Goal: Task Accomplishment & Management: Manage account settings

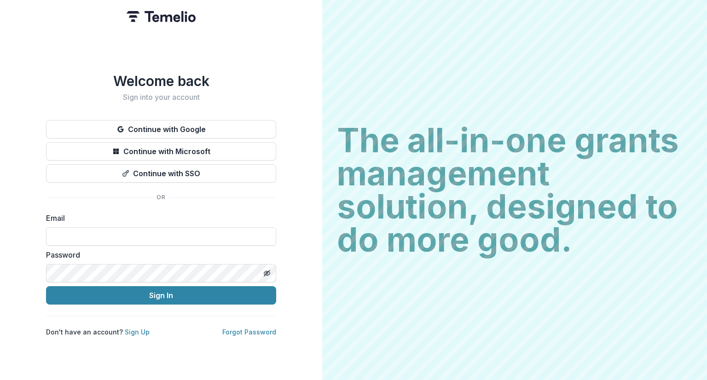
type input "**********"
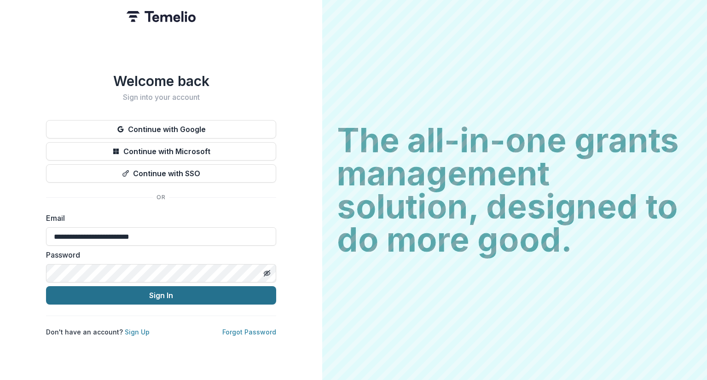
click at [154, 295] on button "Sign In" at bounding box center [161, 295] width 230 height 18
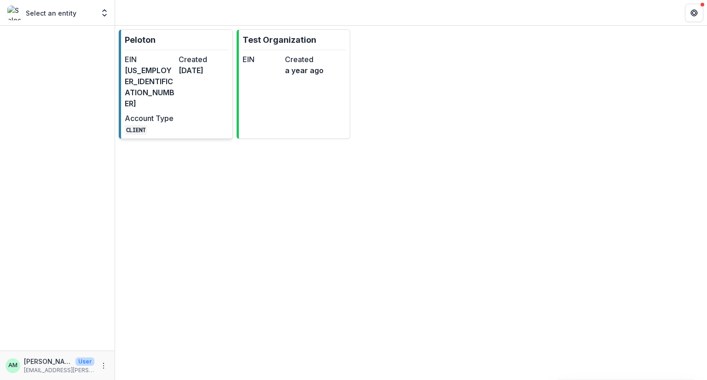
click at [173, 113] on dt "Account Type" at bounding box center [150, 118] width 50 height 11
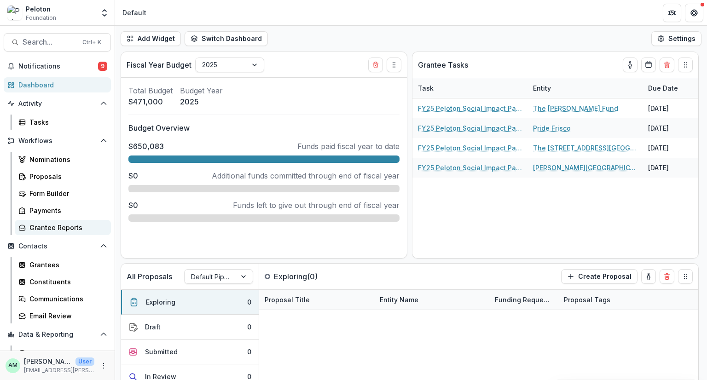
click at [43, 221] on link "Grantee Reports" at bounding box center [63, 227] width 96 height 15
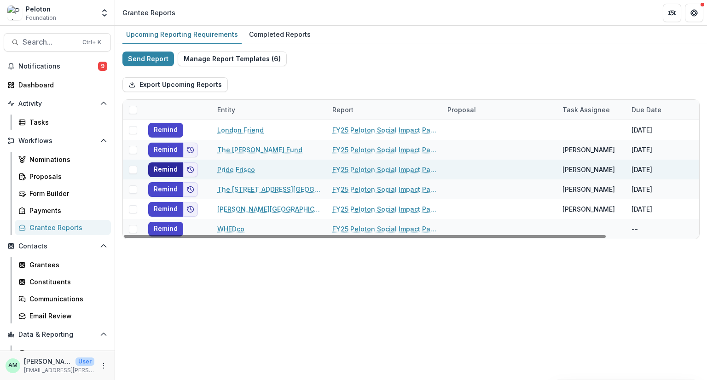
click at [162, 168] on button "Remind" at bounding box center [165, 170] width 35 height 15
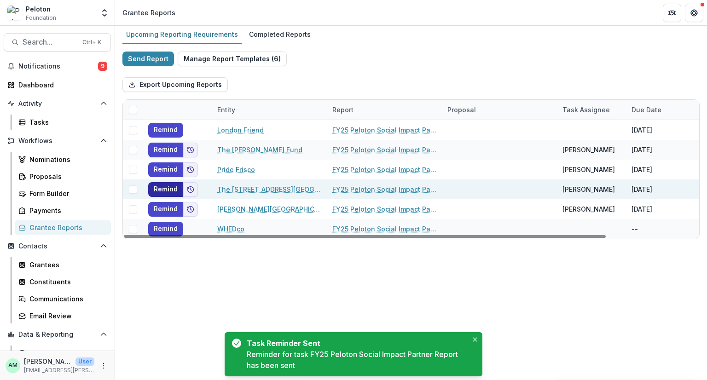
click at [160, 188] on button "Remind" at bounding box center [165, 189] width 35 height 15
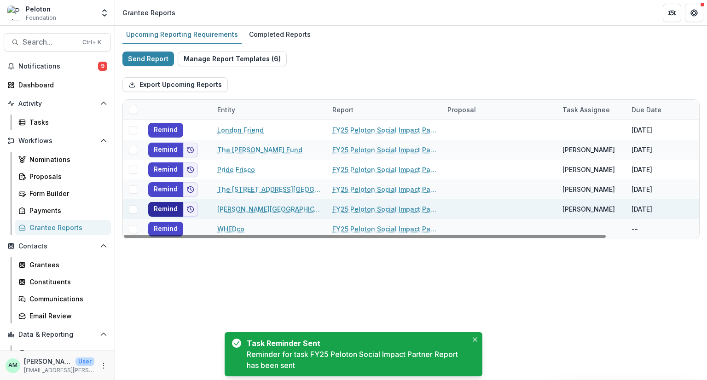
click at [159, 207] on button "Remind" at bounding box center [165, 209] width 35 height 15
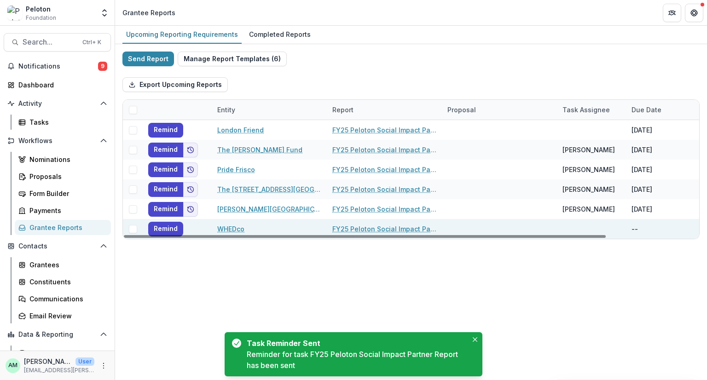
click at [134, 230] on span at bounding box center [133, 229] width 8 height 8
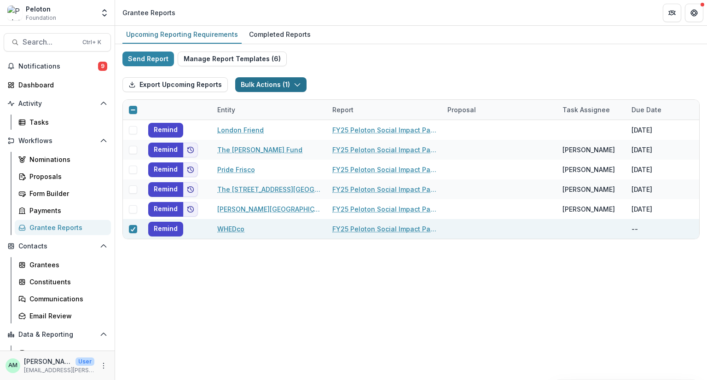
click at [295, 84] on icon "button" at bounding box center [297, 84] width 7 height 7
click at [355, 65] on div "Send Report Manage Report Templates ( 6 ) Export Upcoming Reports Bulk Actions …" at bounding box center [410, 146] width 577 height 188
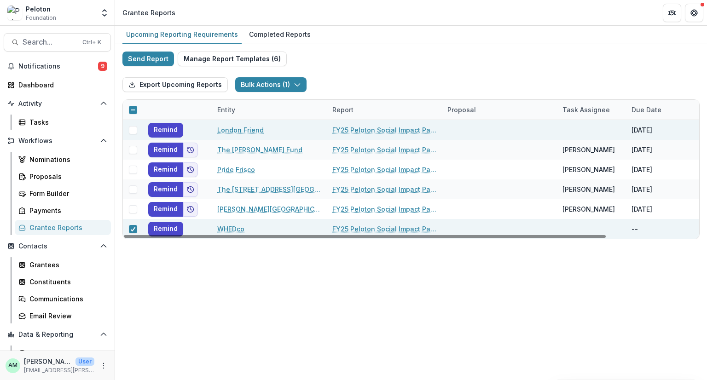
click at [131, 130] on span at bounding box center [133, 130] width 8 height 8
click at [301, 87] on button "Bulk Actions ( 2 )" at bounding box center [271, 84] width 73 height 15
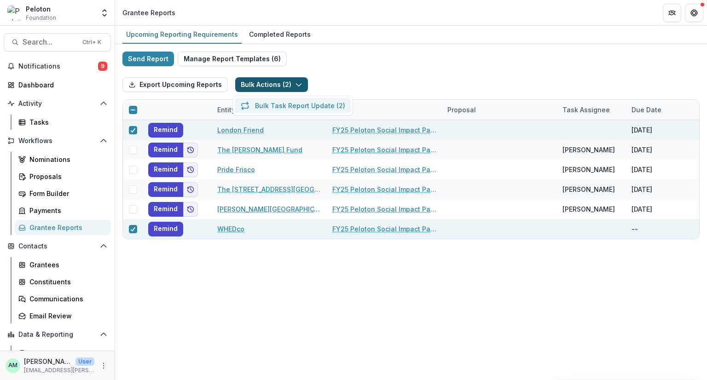
click at [300, 103] on button "Bulk Task Report Update ( 2 )" at bounding box center [293, 105] width 116 height 15
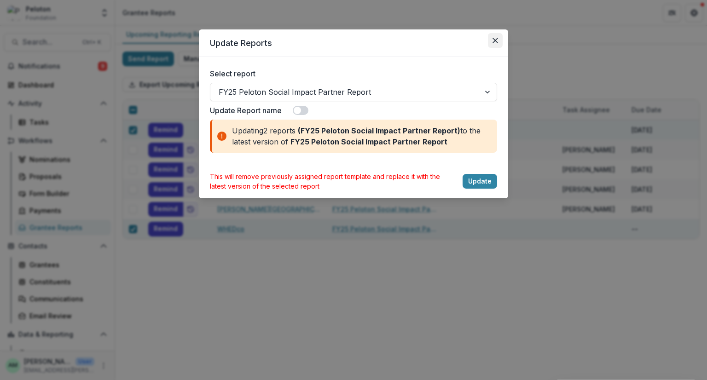
click at [498, 42] on icon "Close" at bounding box center [496, 41] width 6 height 6
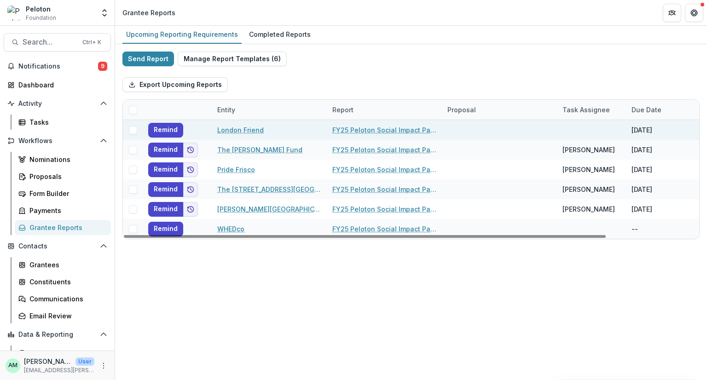
click at [134, 130] on span at bounding box center [133, 130] width 8 height 8
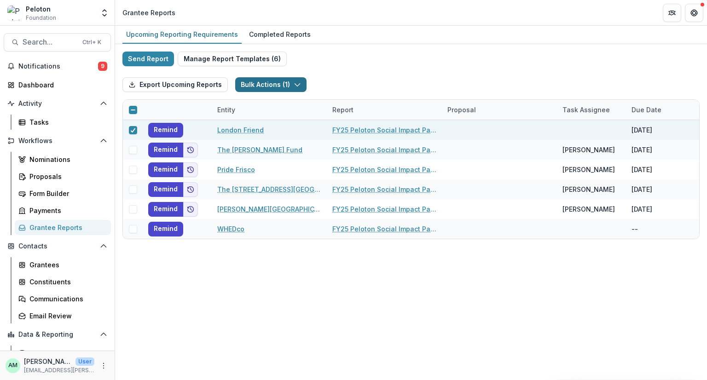
click at [295, 84] on polyline "button" at bounding box center [297, 85] width 5 height 3
click at [389, 70] on div "Export Upcoming Reports Bulk Actions ( 1 ) Bulk Task Report Update ( 1 )" at bounding box center [410, 84] width 577 height 29
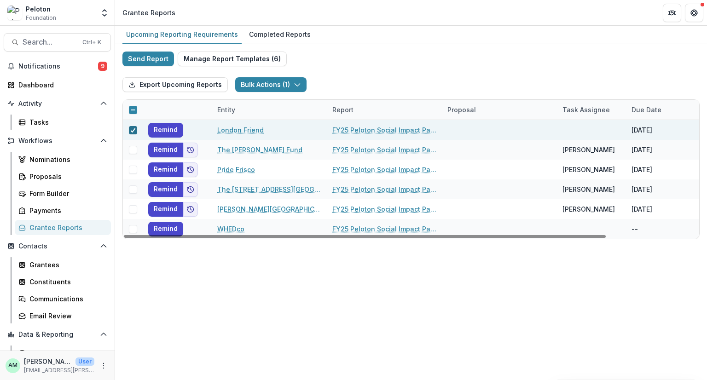
click at [131, 131] on icon at bounding box center [133, 130] width 6 height 5
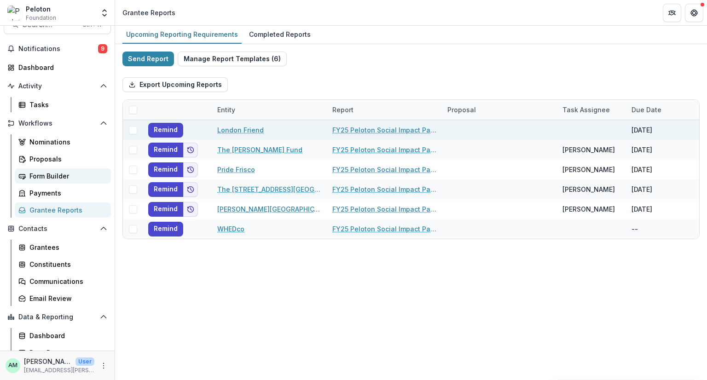
scroll to position [27, 0]
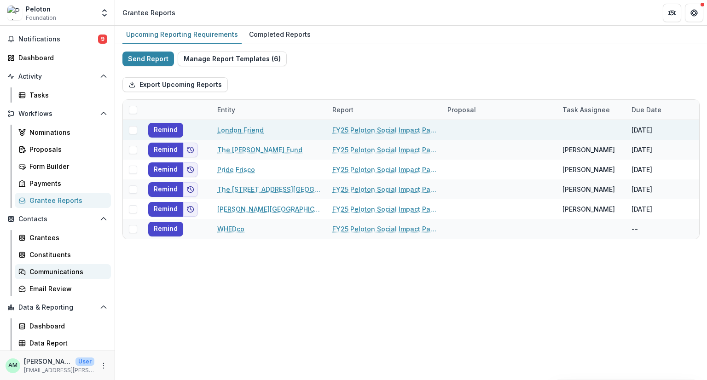
click at [43, 265] on link "Communications" at bounding box center [63, 271] width 96 height 15
